Goal: Transaction & Acquisition: Download file/media

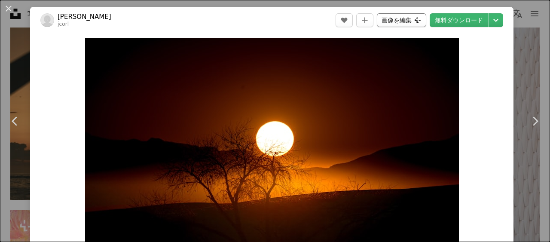
scroll to position [11557, 0]
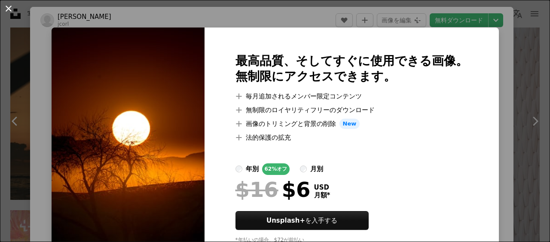
click at [4, 8] on button "An X shape" at bounding box center [8, 8] width 10 height 10
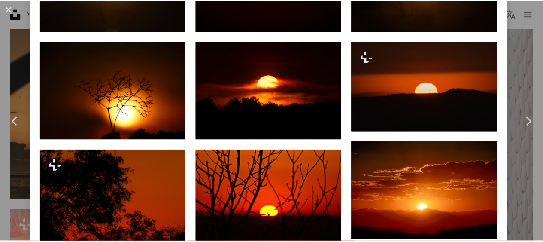
scroll to position [558, 0]
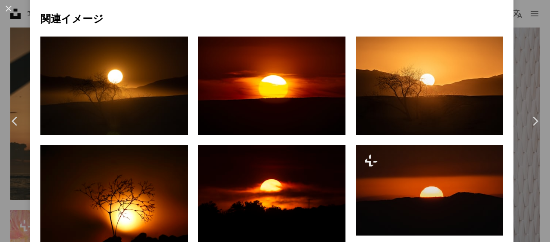
drag, startPoint x: 9, startPoint y: 1, endPoint x: 7, endPoint y: 11, distance: 10.1
click at [9, 3] on button "An X shape" at bounding box center [8, 8] width 10 height 10
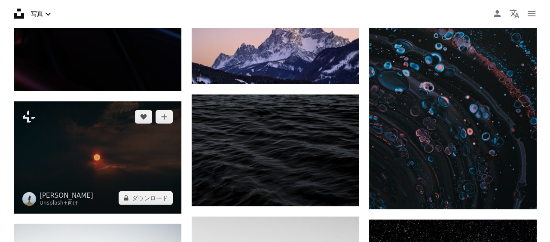
scroll to position [17442, 0]
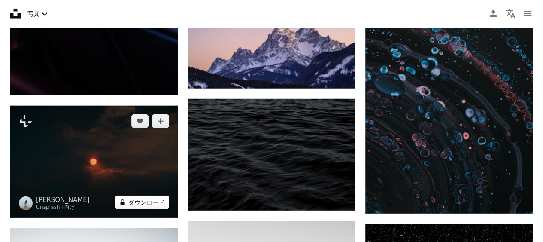
click at [156, 200] on button "A lock ダウンロード" at bounding box center [142, 202] width 54 height 14
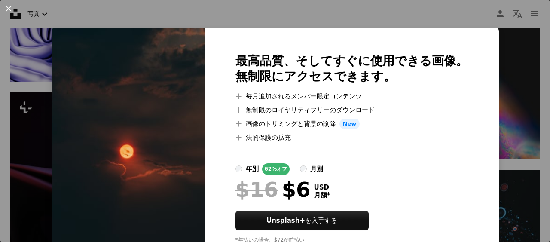
click at [10, 6] on button "An X shape" at bounding box center [8, 8] width 10 height 10
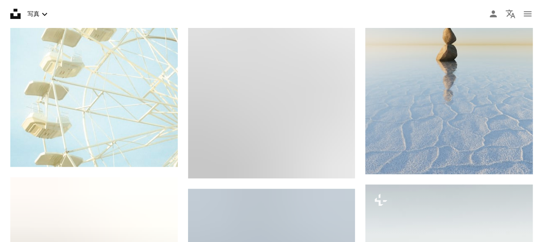
scroll to position [18516, 0]
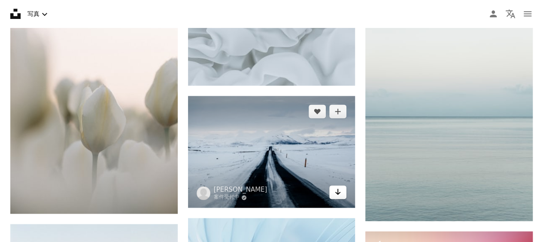
click at [334, 188] on link "Arrow pointing down" at bounding box center [338, 192] width 17 height 14
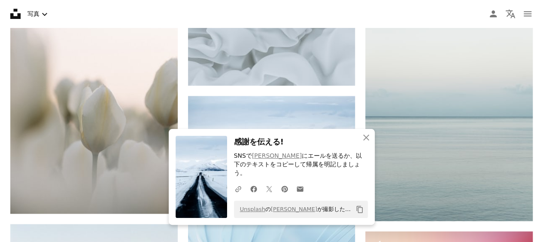
click at [306, 148] on h3 "感謝を伝える!" at bounding box center [301, 142] width 134 height 12
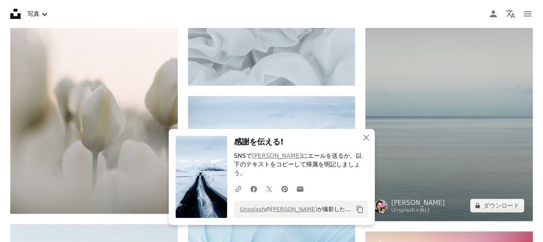
click at [375, 144] on img at bounding box center [450, 94] width 168 height 251
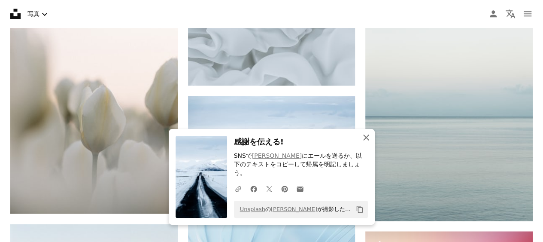
click at [369, 143] on icon "An X shape" at bounding box center [366, 137] width 10 height 10
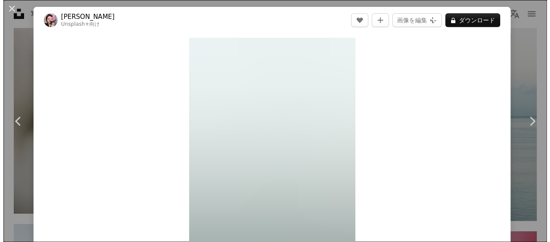
scroll to position [18731, 0]
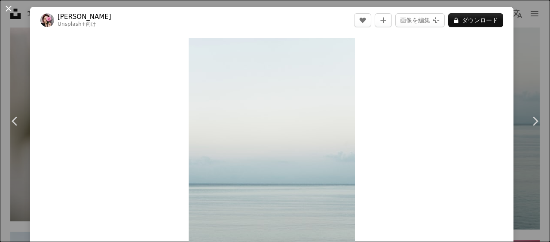
click at [9, 6] on button "An X shape" at bounding box center [8, 8] width 10 height 10
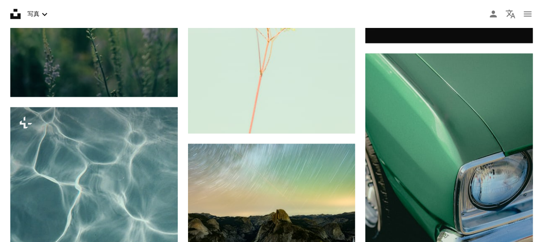
scroll to position [24187, 0]
